Goal: Task Accomplishment & Management: Use online tool/utility

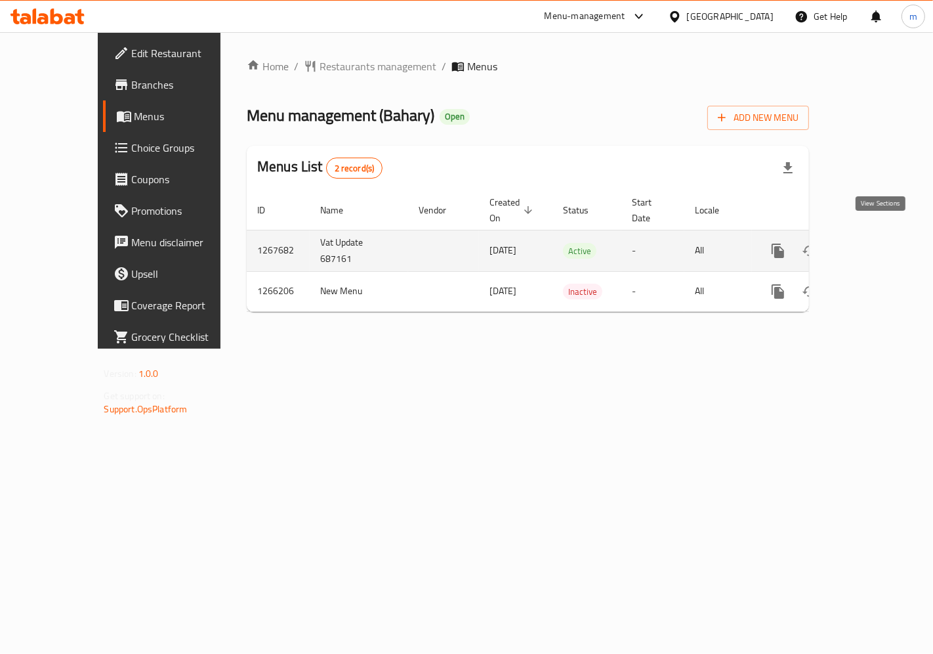
click at [874, 243] on icon "enhanced table" at bounding box center [873, 251] width 16 height 16
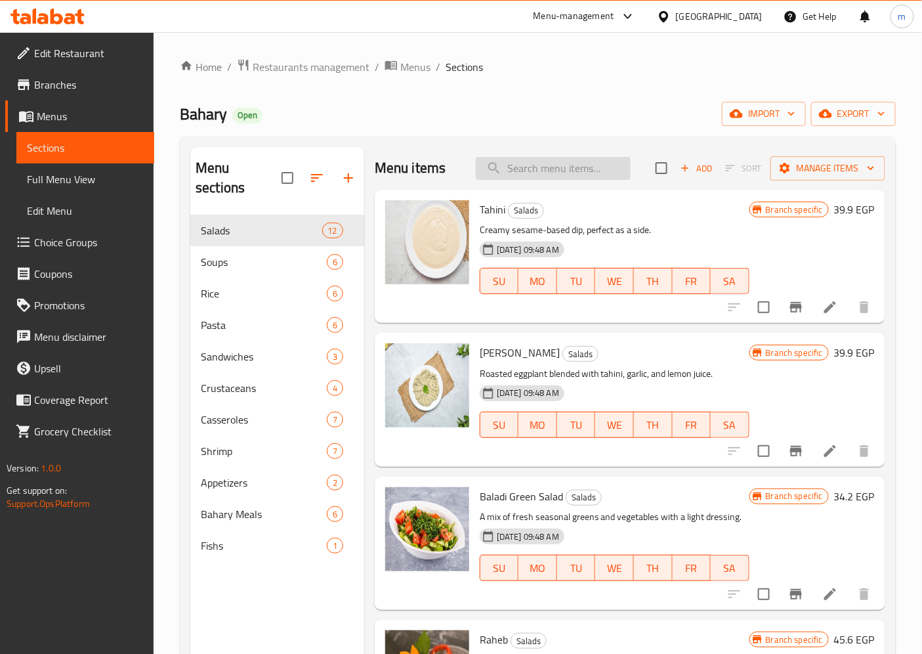
click at [562, 169] on input "search" at bounding box center [553, 168] width 155 height 23
paste input "White fish fillet"
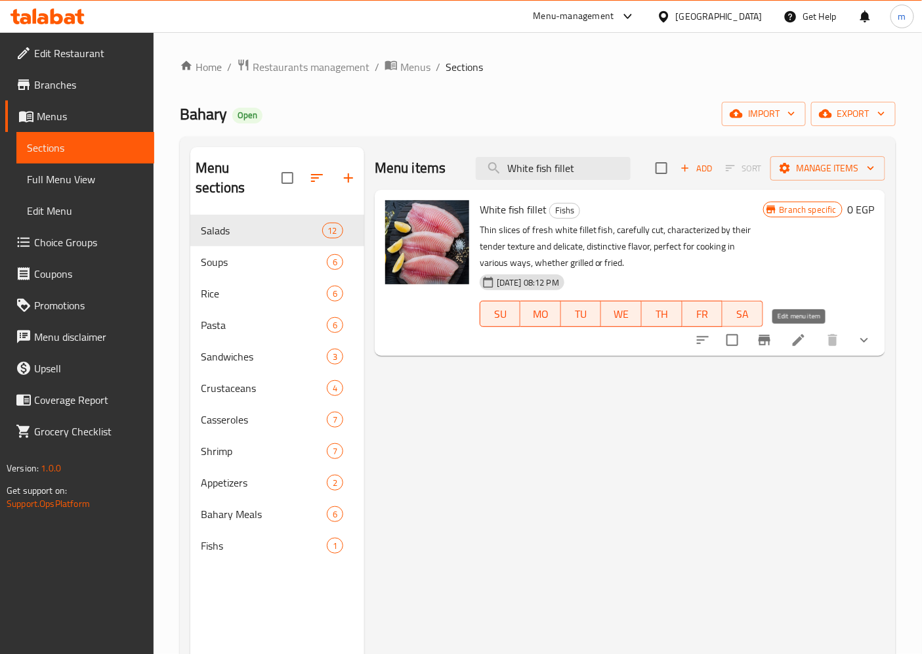
type input "White fish fillet"
click at [797, 339] on icon at bounding box center [799, 340] width 16 height 16
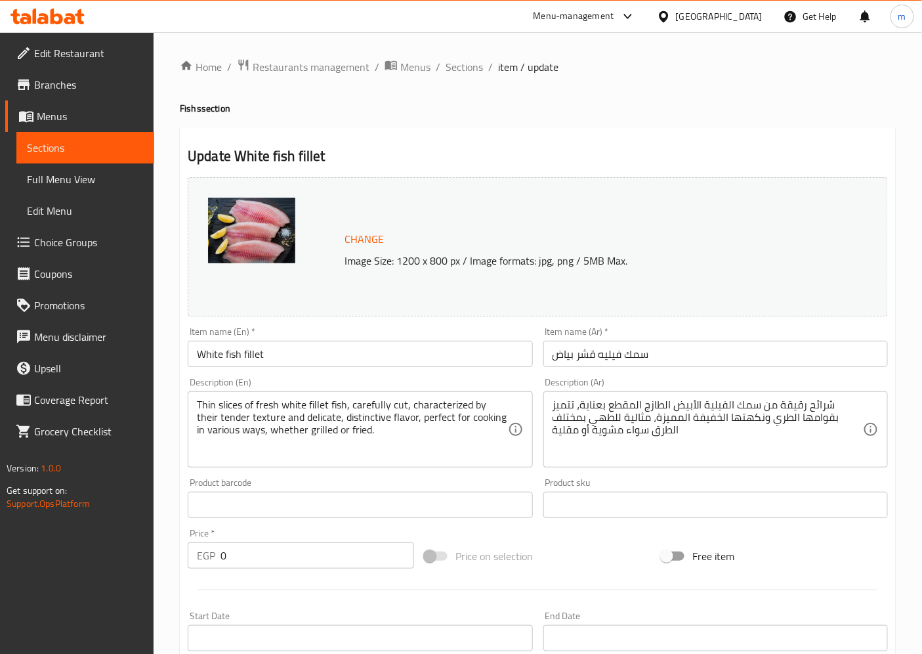
click at [95, 246] on span "Choice Groups" at bounding box center [89, 242] width 110 height 16
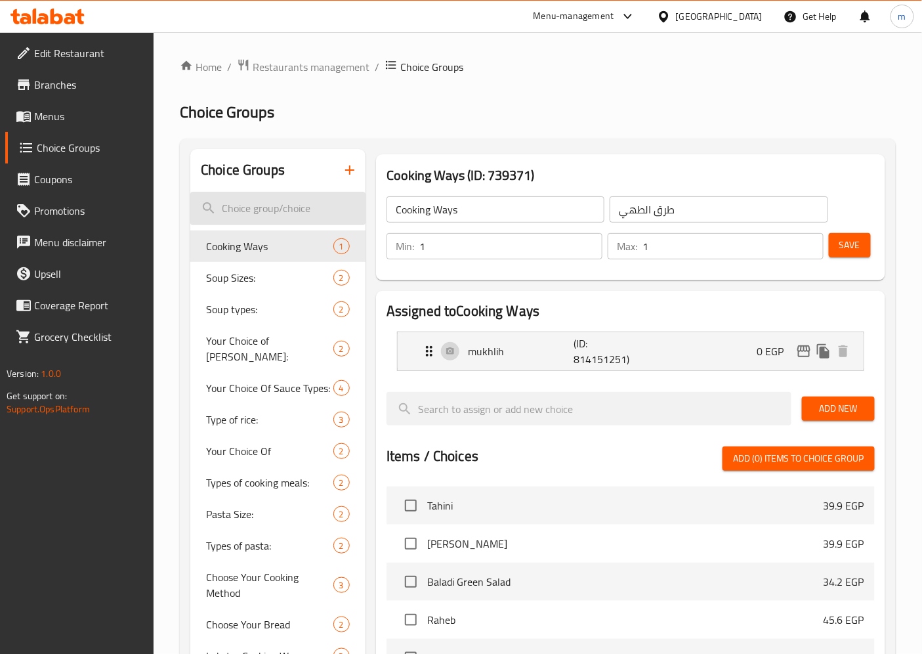
click at [269, 205] on input "search" at bounding box center [277, 208] width 175 height 33
paste input "White fish fillet"
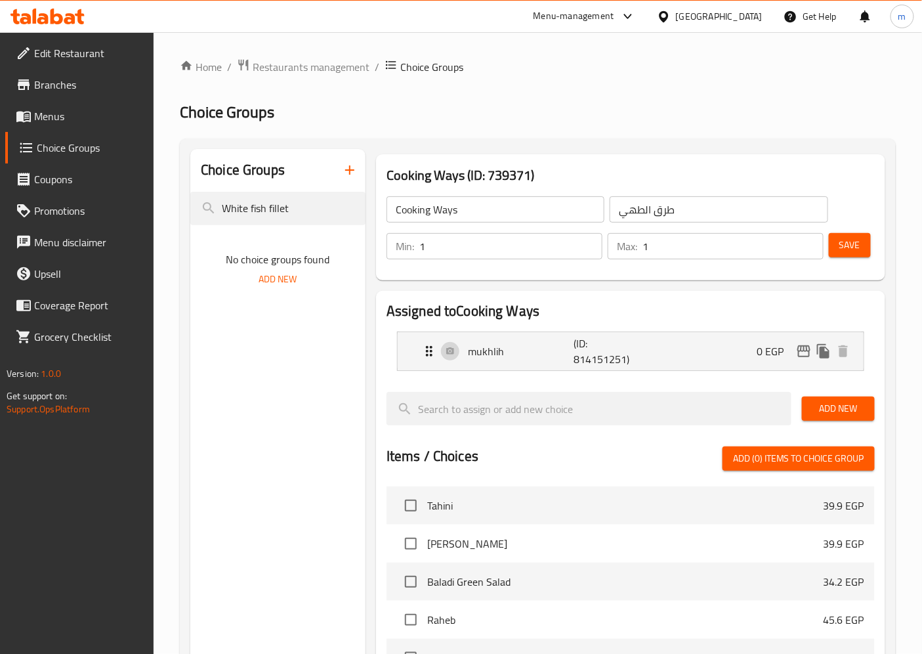
type input "White fish fillet"
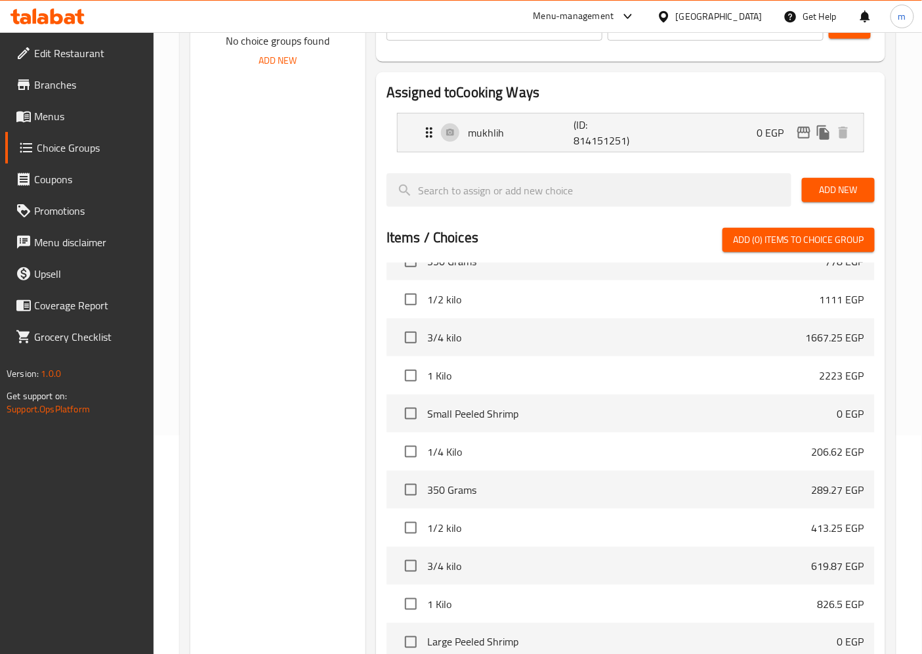
scroll to position [4511, 0]
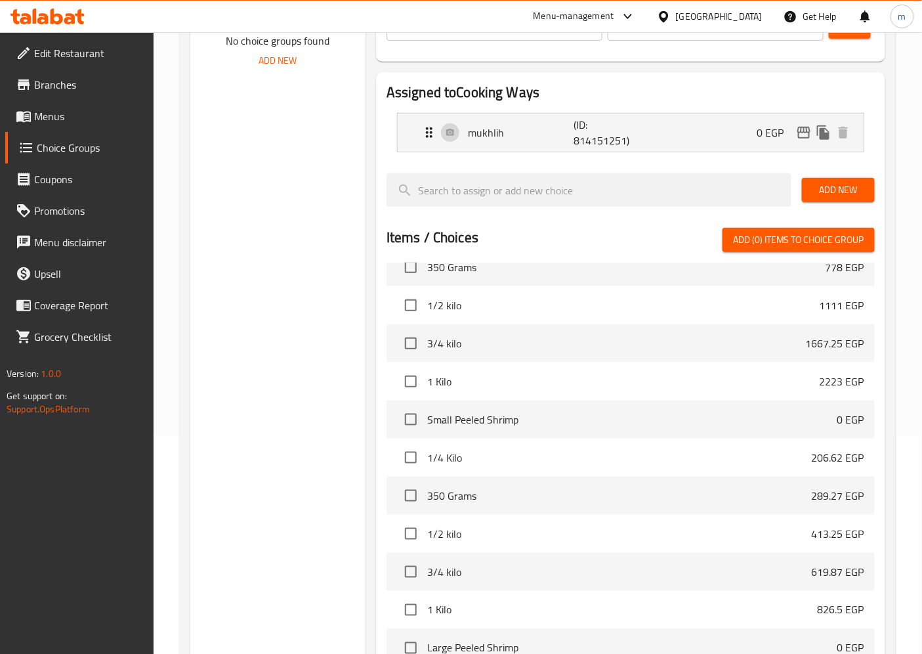
click at [42, 112] on span "Menus" at bounding box center [89, 116] width 110 height 16
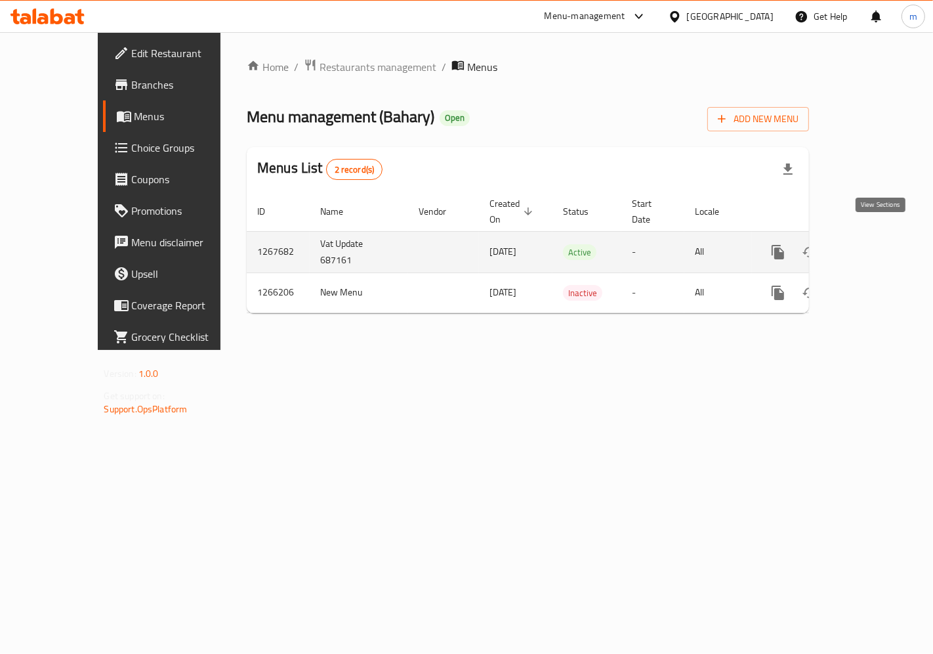
click at [879, 244] on icon "enhanced table" at bounding box center [873, 252] width 16 height 16
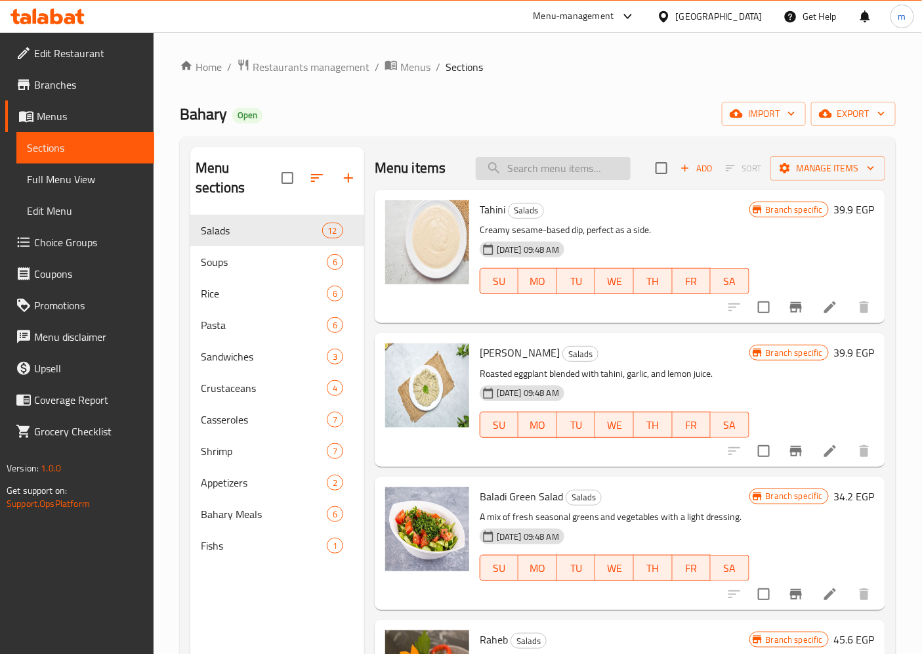
click at [539, 177] on input "search" at bounding box center [553, 168] width 155 height 23
paste input "White fish fillet"
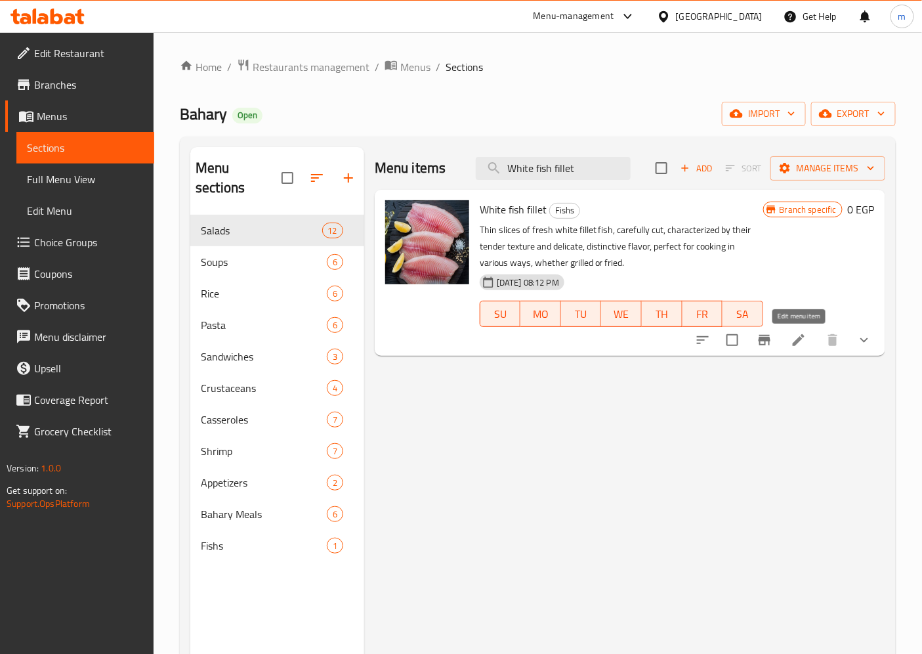
type input "White fish fillet"
click at [803, 343] on icon at bounding box center [799, 340] width 16 height 16
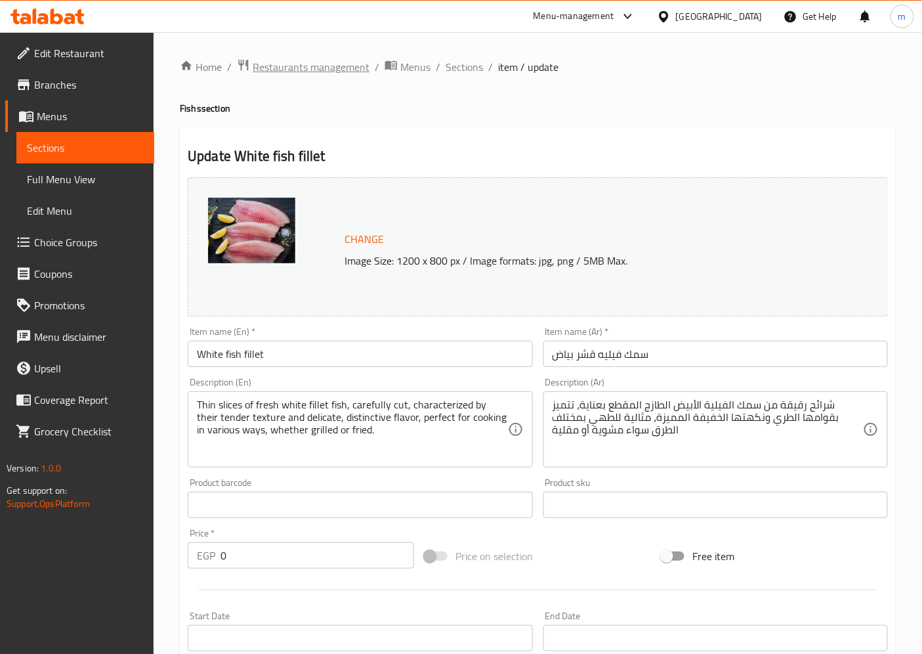
click at [347, 64] on span "Restaurants management" at bounding box center [311, 67] width 117 height 16
